Goal: Check status: Check status

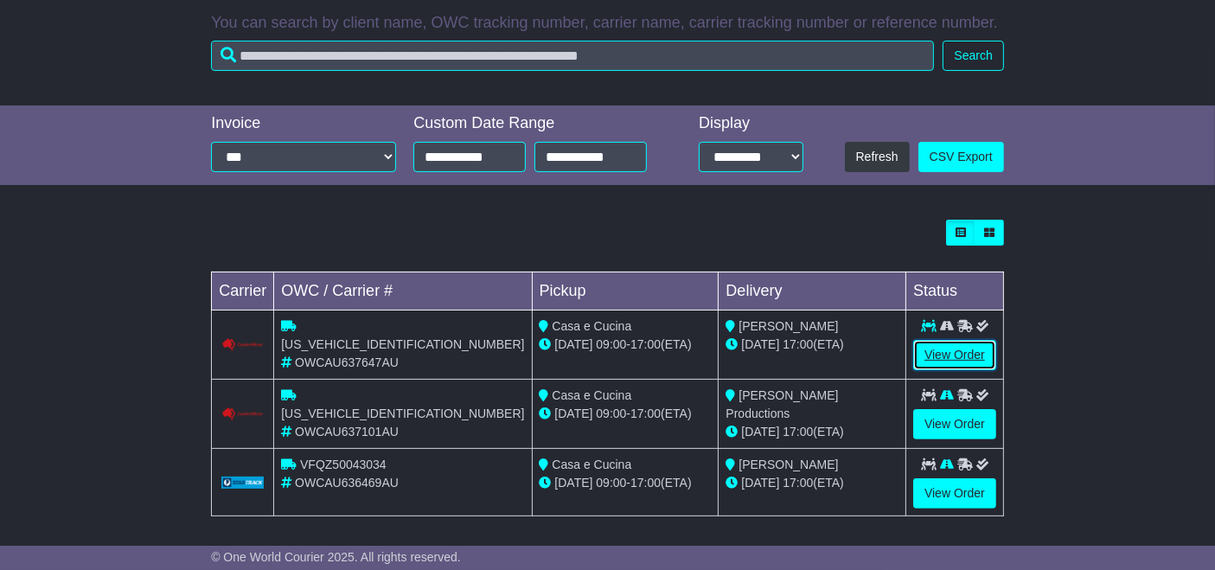
click at [951, 354] on link "View Order" at bounding box center [954, 355] width 83 height 30
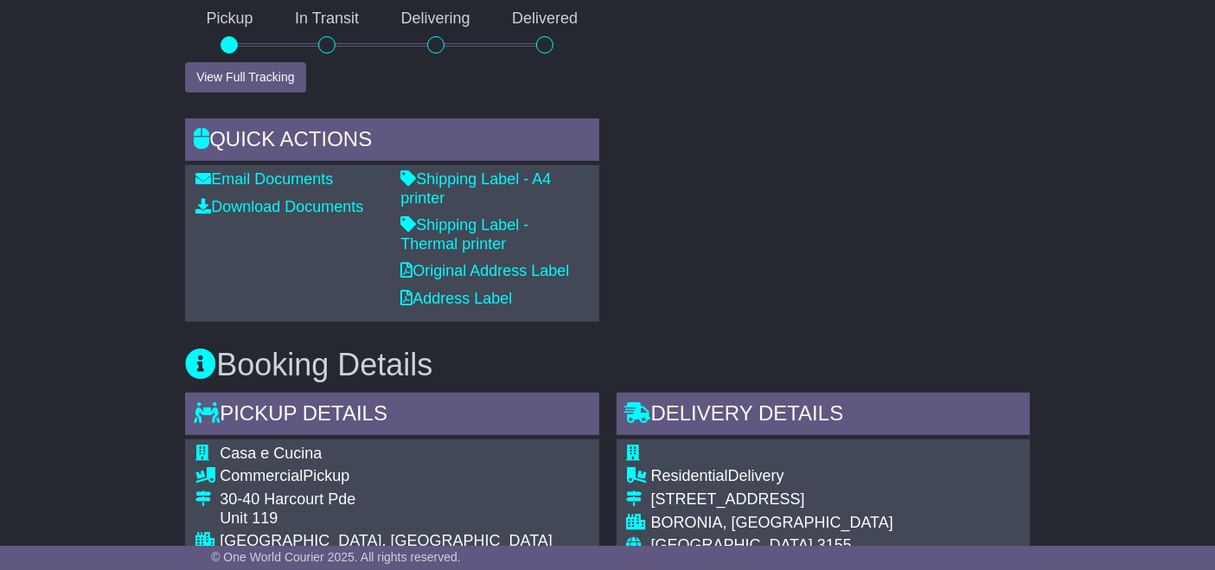
scroll to position [718, 0]
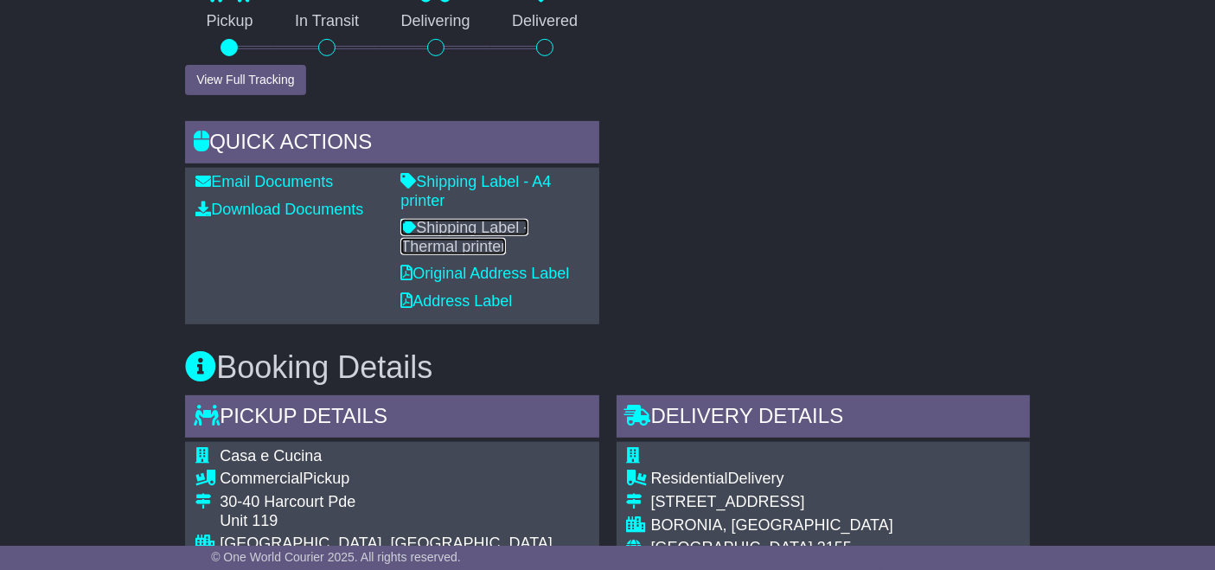
click at [528, 219] on link "Shipping Label - Thermal printer" at bounding box center [464, 237] width 128 height 36
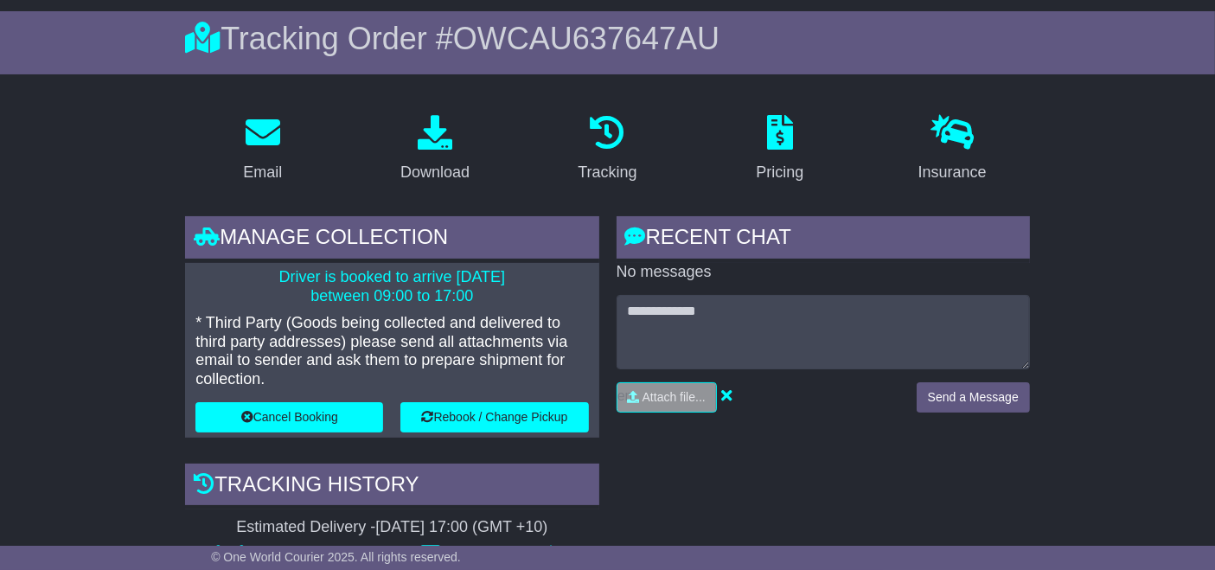
scroll to position [0, 0]
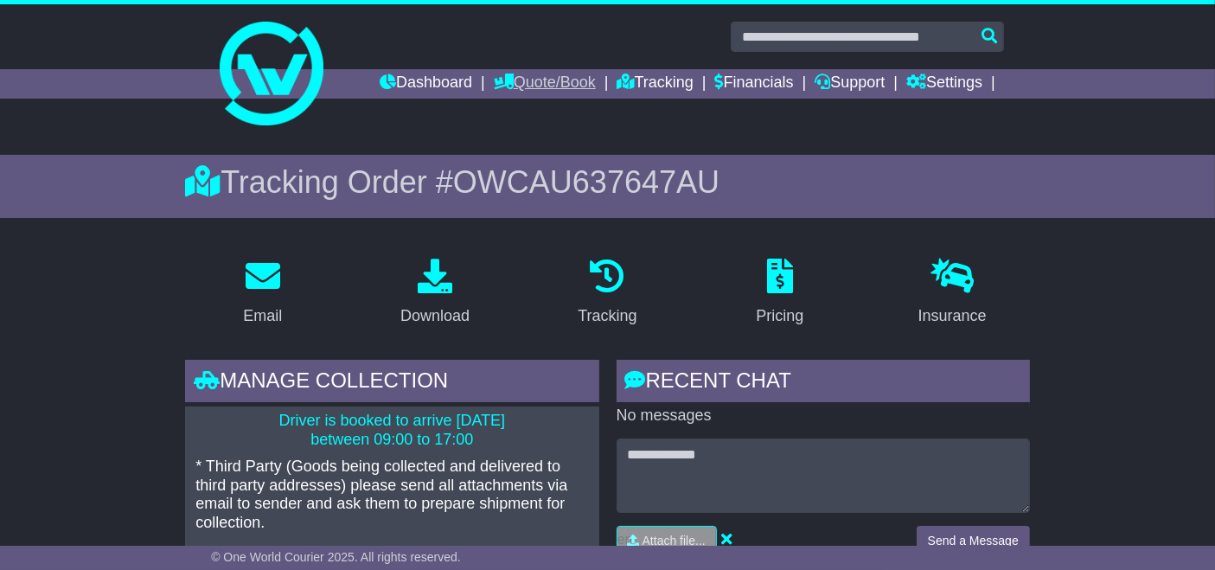
click at [550, 79] on link "Quote/Book" at bounding box center [545, 83] width 102 height 29
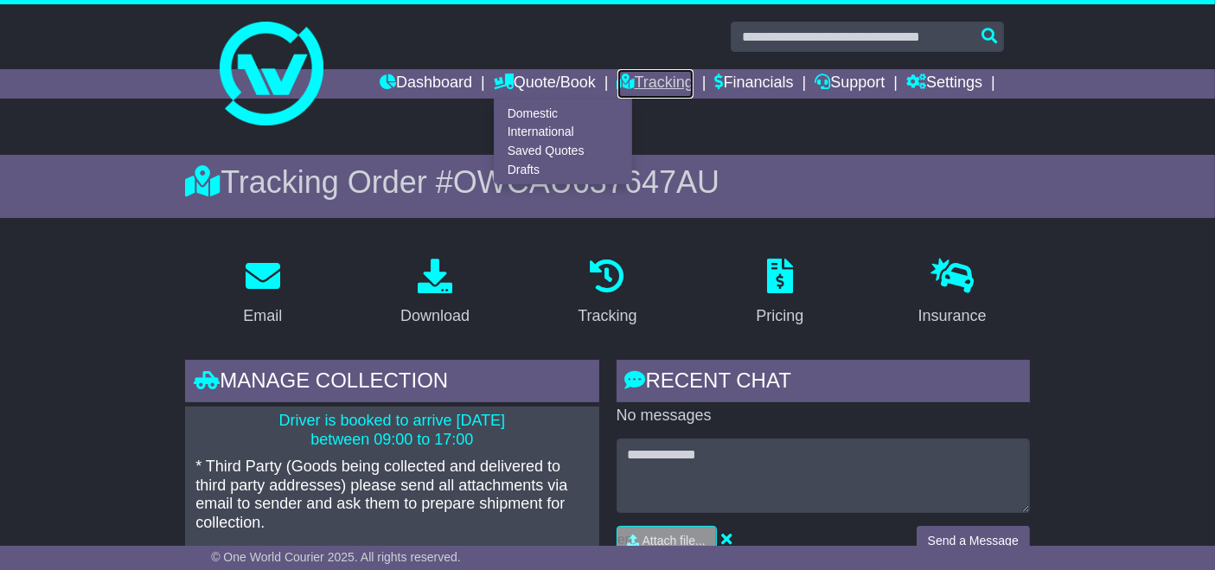
click at [670, 86] on link "Tracking" at bounding box center [656, 83] width 76 height 29
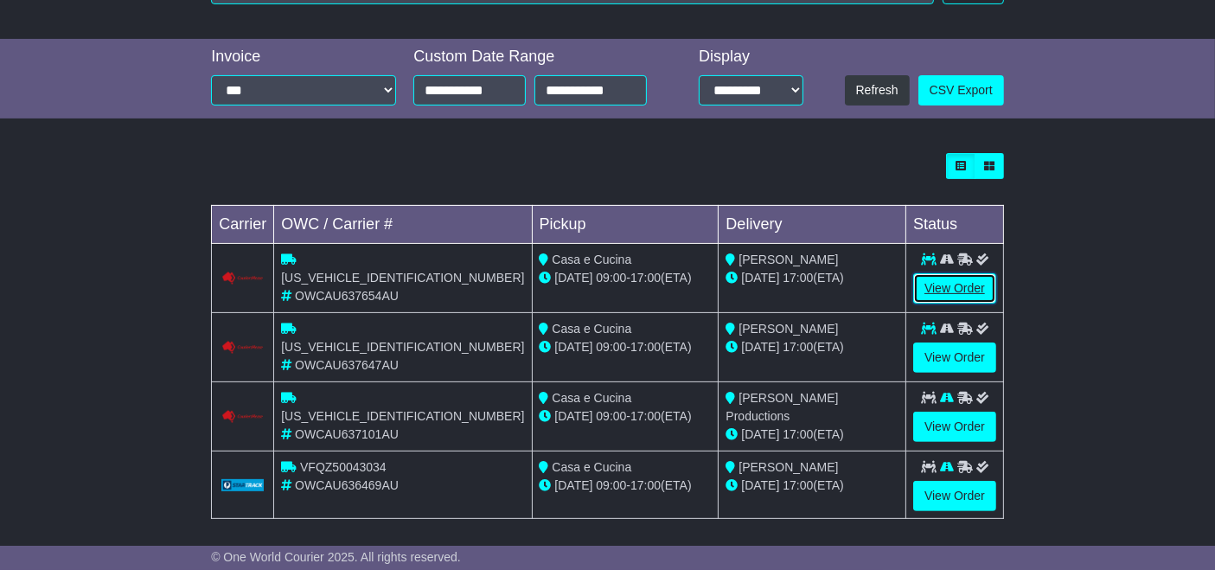
click at [947, 289] on link "View Order" at bounding box center [954, 288] width 83 height 30
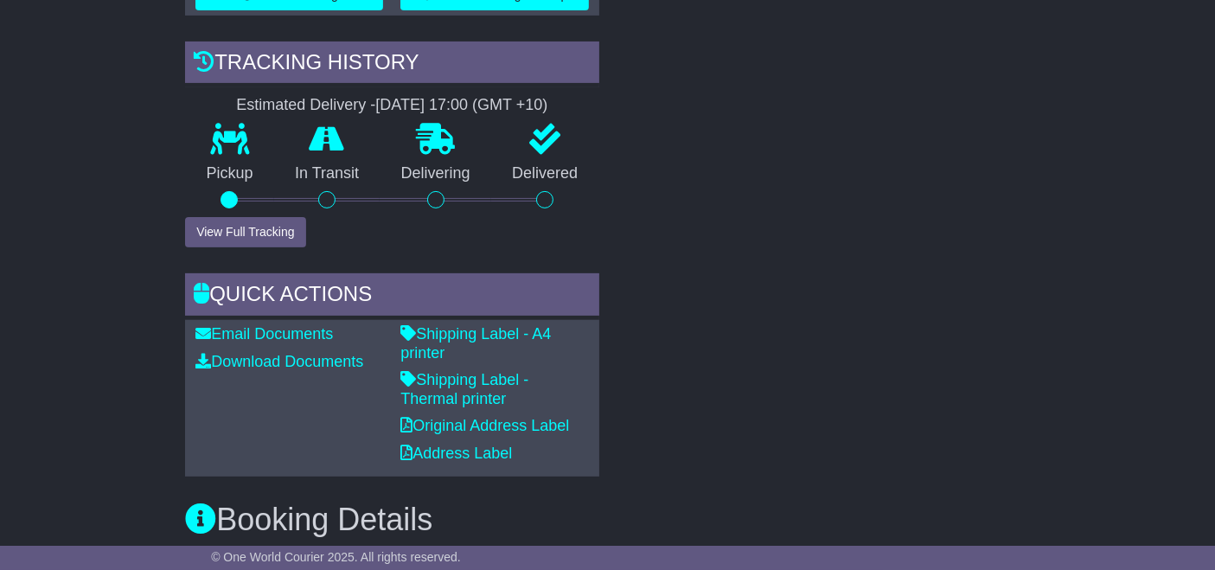
scroll to position [589, 0]
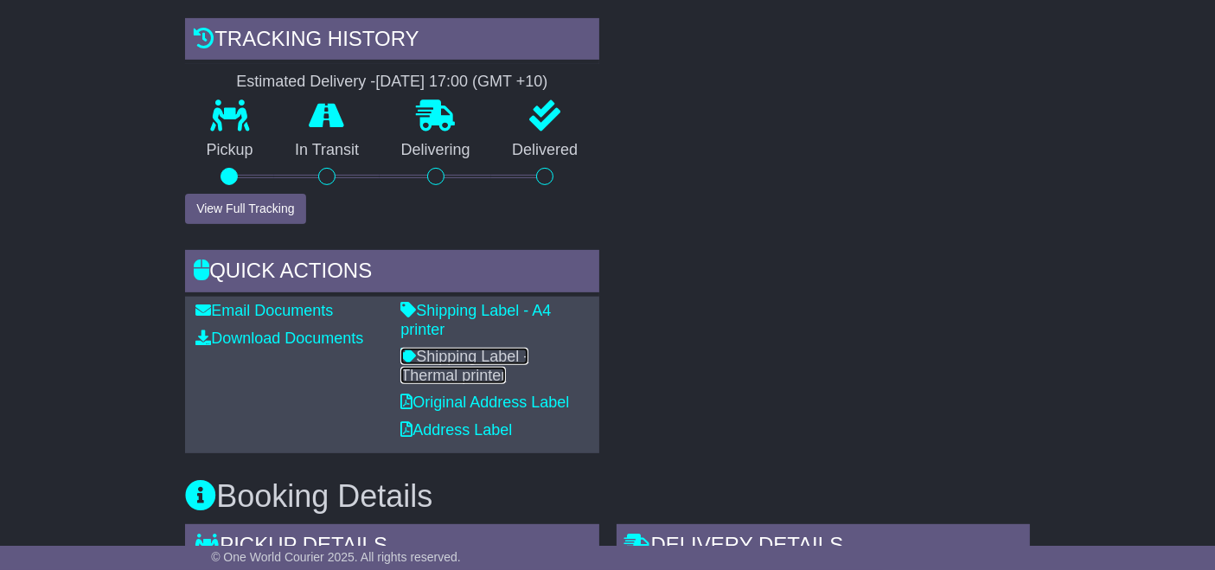
click at [521, 348] on link "Shipping Label - Thermal printer" at bounding box center [464, 366] width 128 height 36
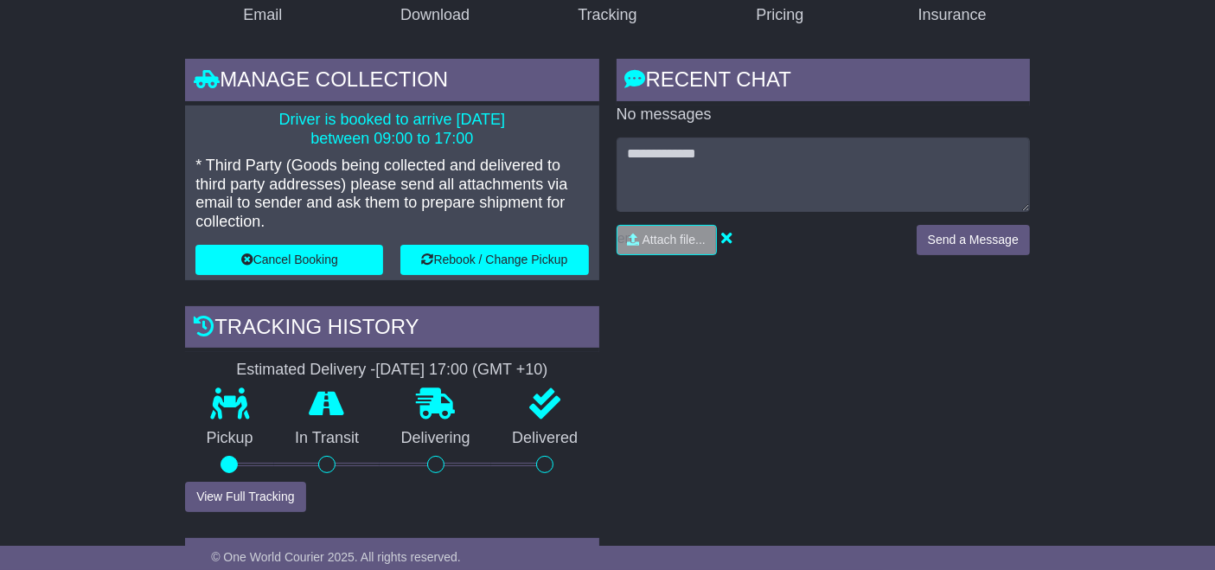
scroll to position [0, 0]
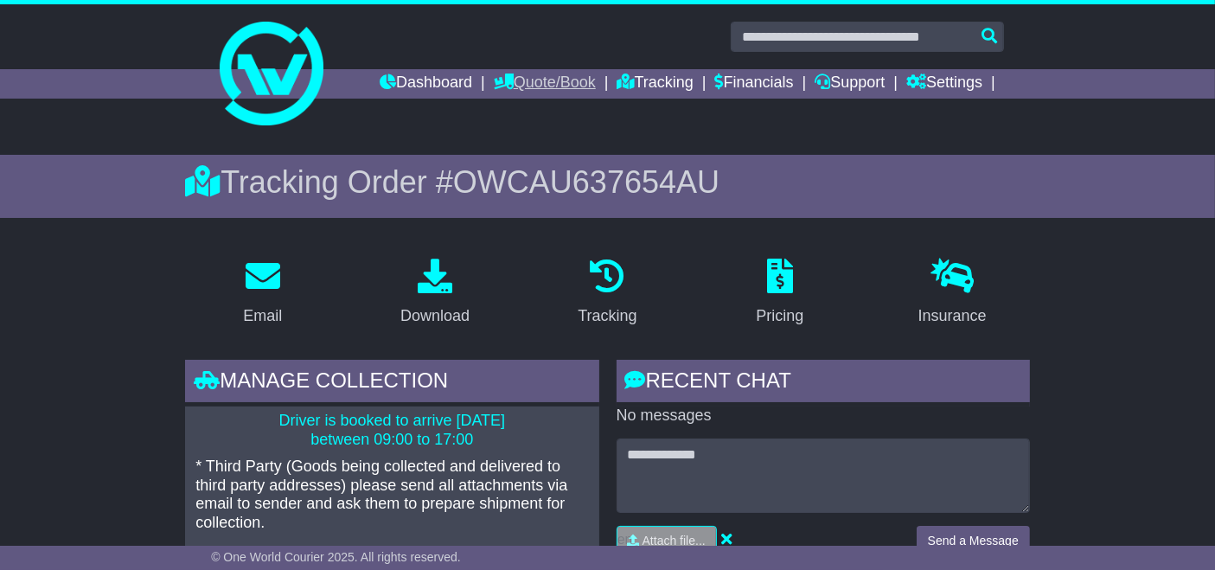
click at [564, 83] on link "Quote/Book" at bounding box center [545, 83] width 102 height 29
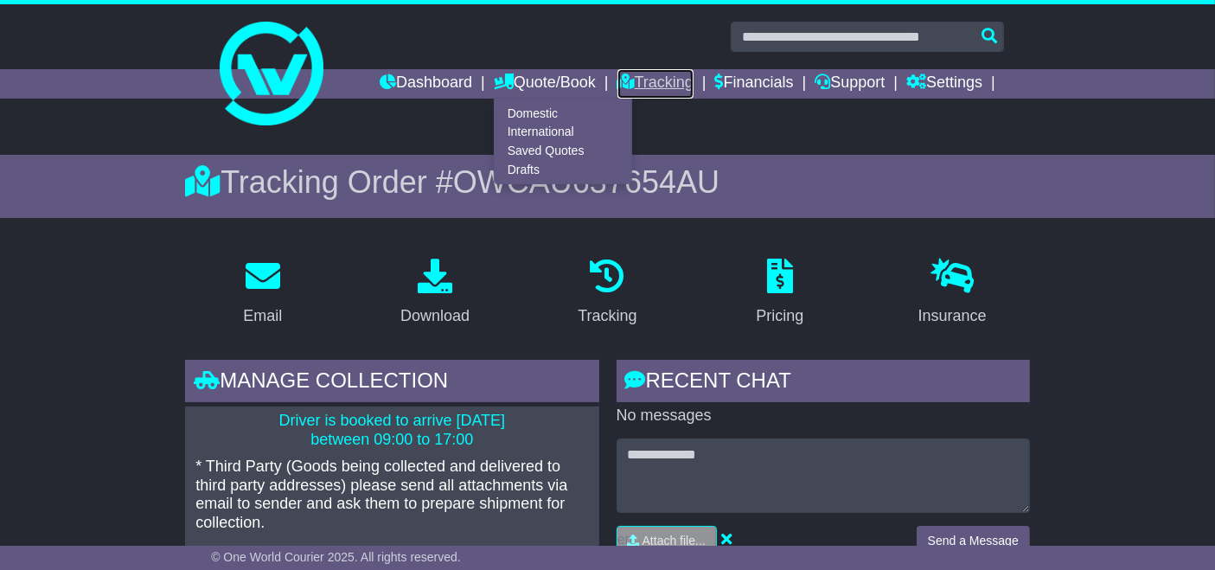
click at [664, 82] on link "Tracking" at bounding box center [656, 83] width 76 height 29
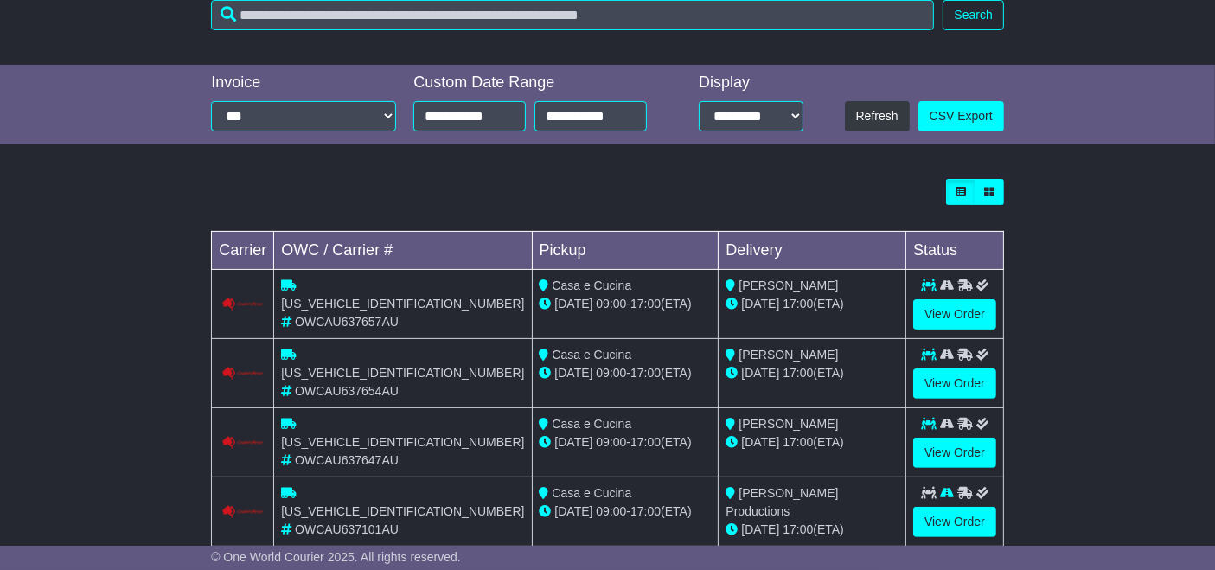
scroll to position [432, 0]
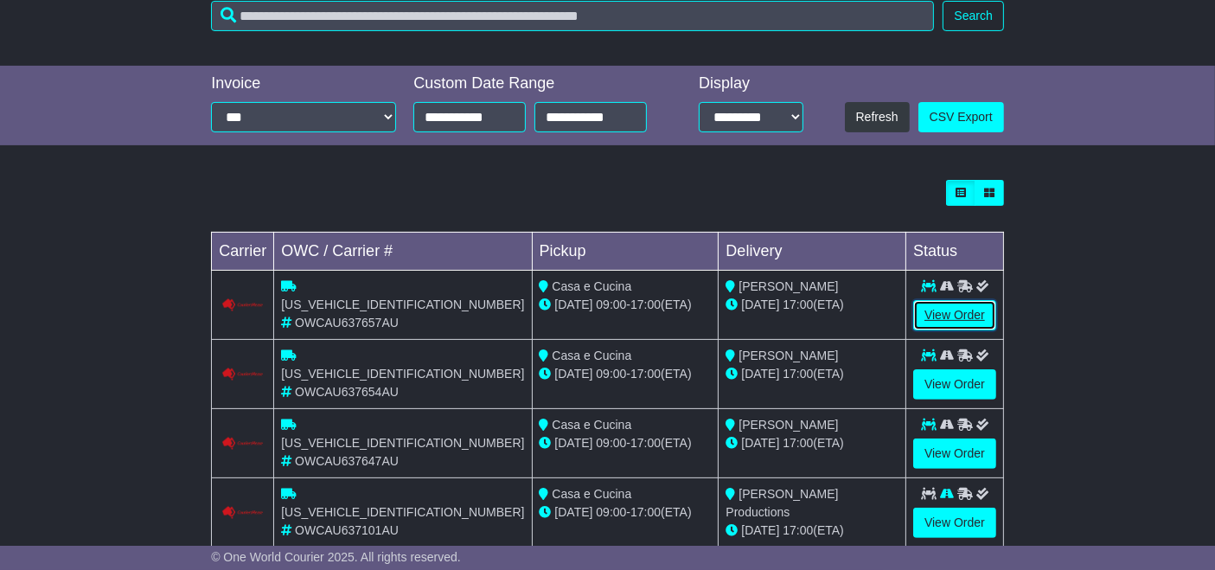
click at [937, 323] on link "View Order" at bounding box center [954, 315] width 83 height 30
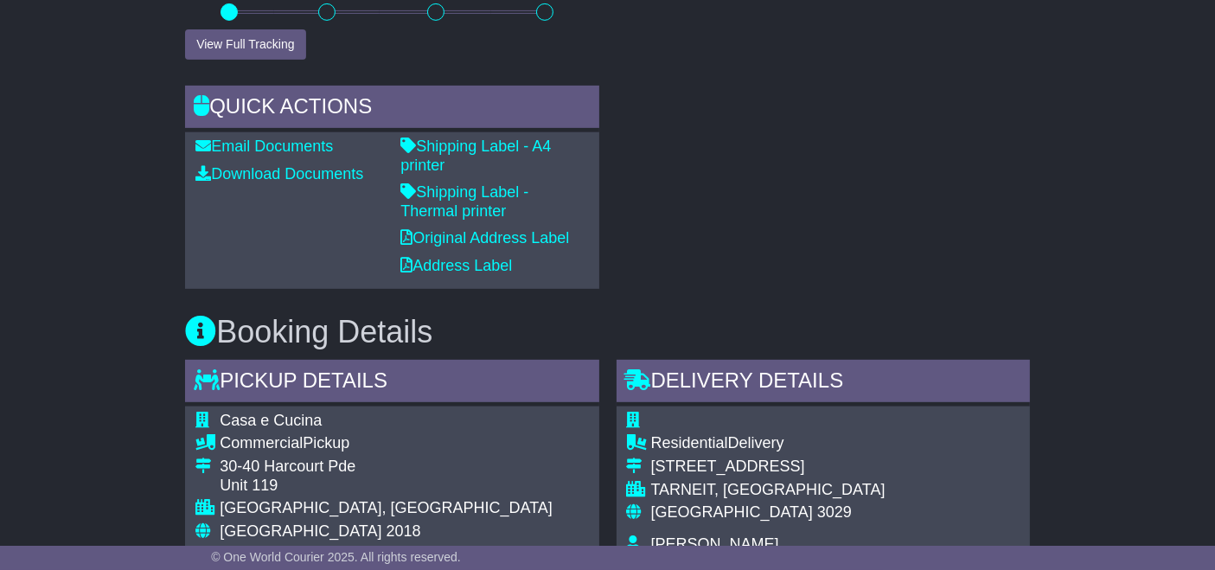
scroll to position [752, 0]
click at [528, 184] on link "Shipping Label - Thermal printer" at bounding box center [464, 202] width 128 height 36
